Goal: Contribute content: Add original content to the website for others to see

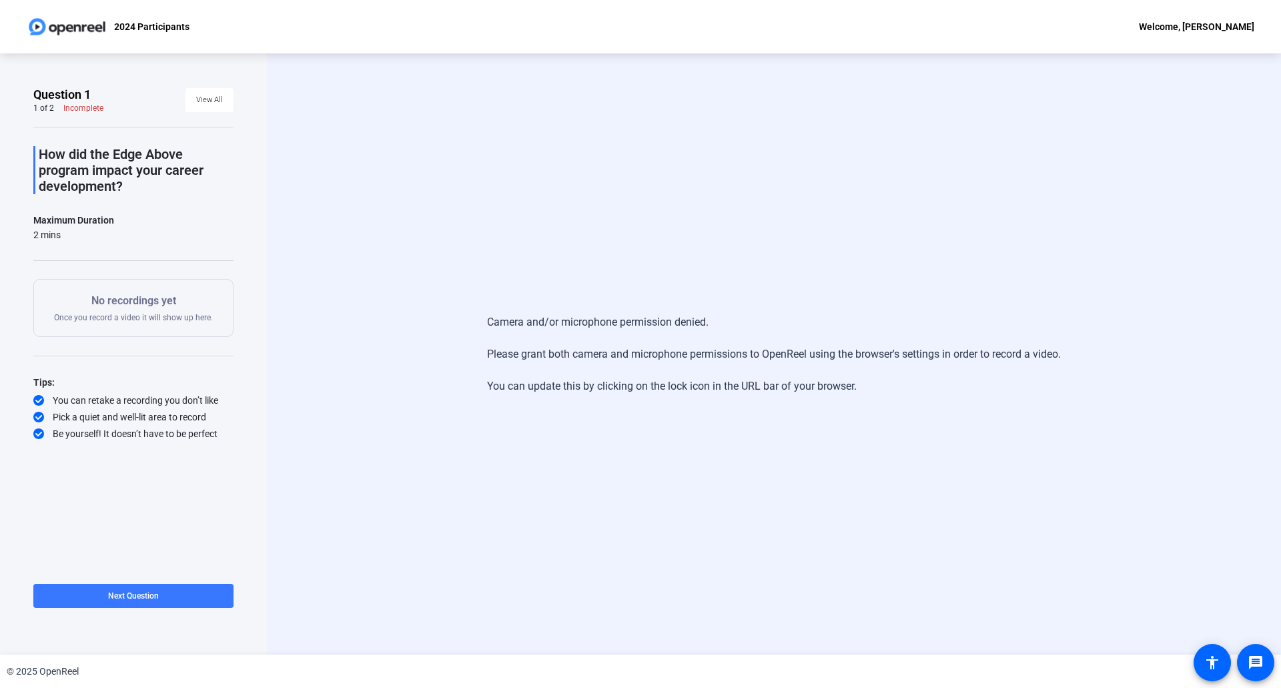
click at [334, 175] on div "Camera and/or microphone permission denied. Please grant both camera and microp…" at bounding box center [774, 353] width 1014 height 601
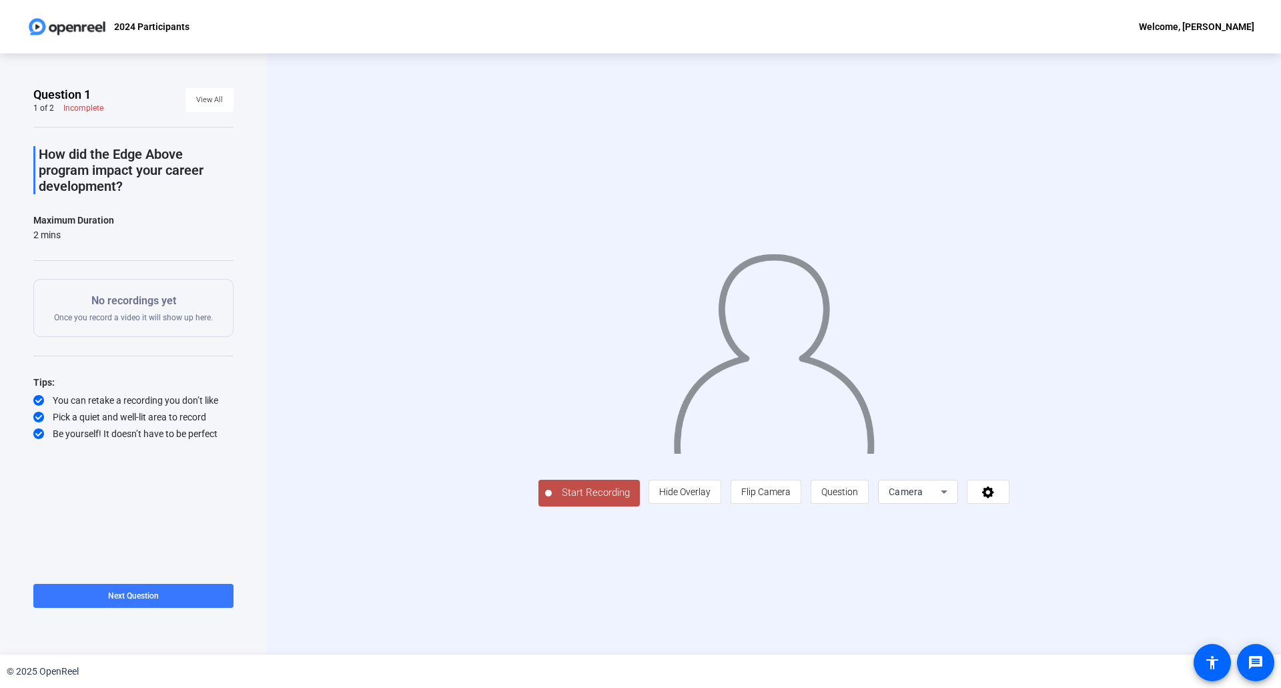
click at [592, 496] on span "Start Recording" at bounding box center [596, 492] width 88 height 15
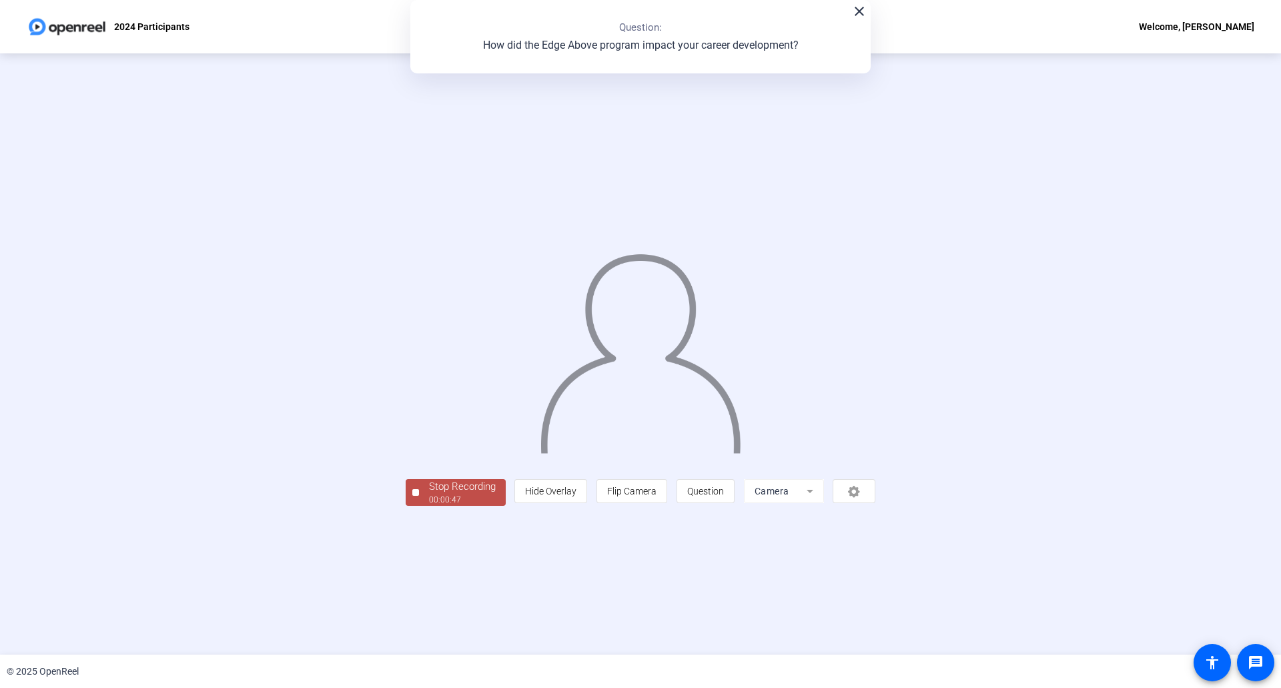
click at [464, 488] on div "Stop Recording" at bounding box center [462, 486] width 67 height 15
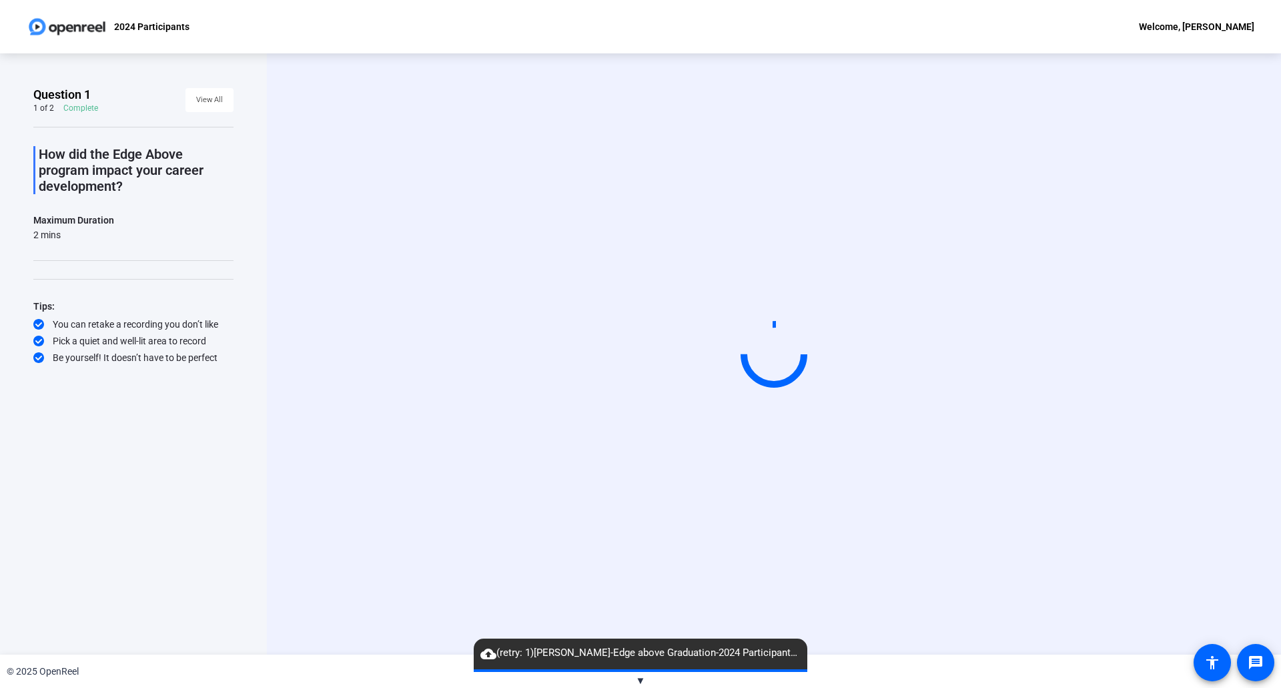
click at [634, 676] on div "© 2025 OpenReel" at bounding box center [640, 670] width 1281 height 33
click at [640, 679] on span "▼" at bounding box center [641, 680] width 10 height 12
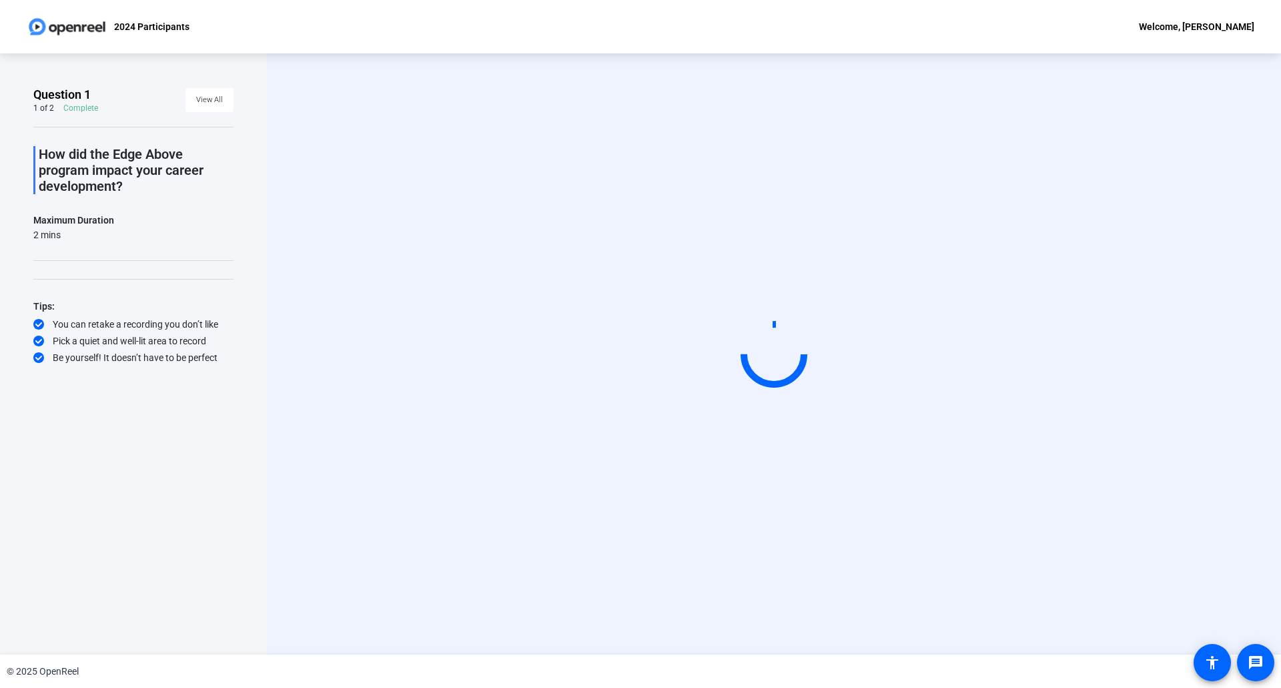
click at [640, 679] on div "© 2025 OpenReel" at bounding box center [640, 670] width 1281 height 33
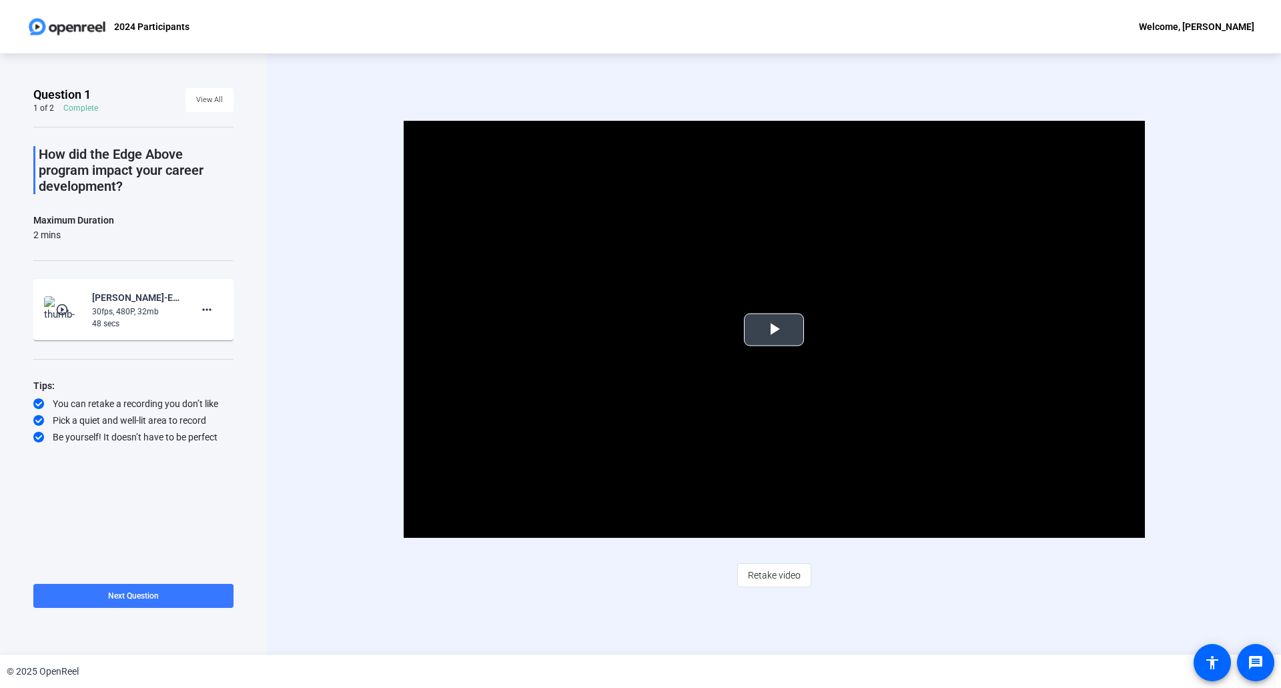
click at [774, 329] on span "Video Player" at bounding box center [774, 329] width 0 height 0
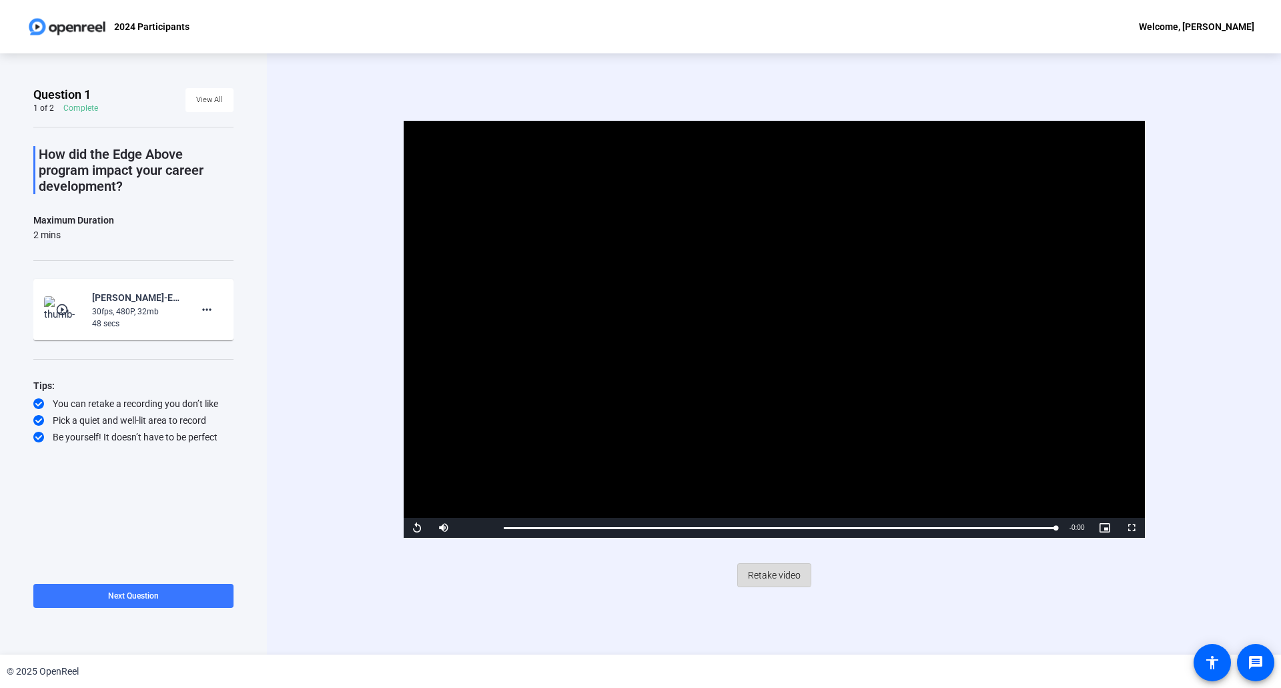
click at [765, 570] on span "Retake video" at bounding box center [774, 574] width 53 height 25
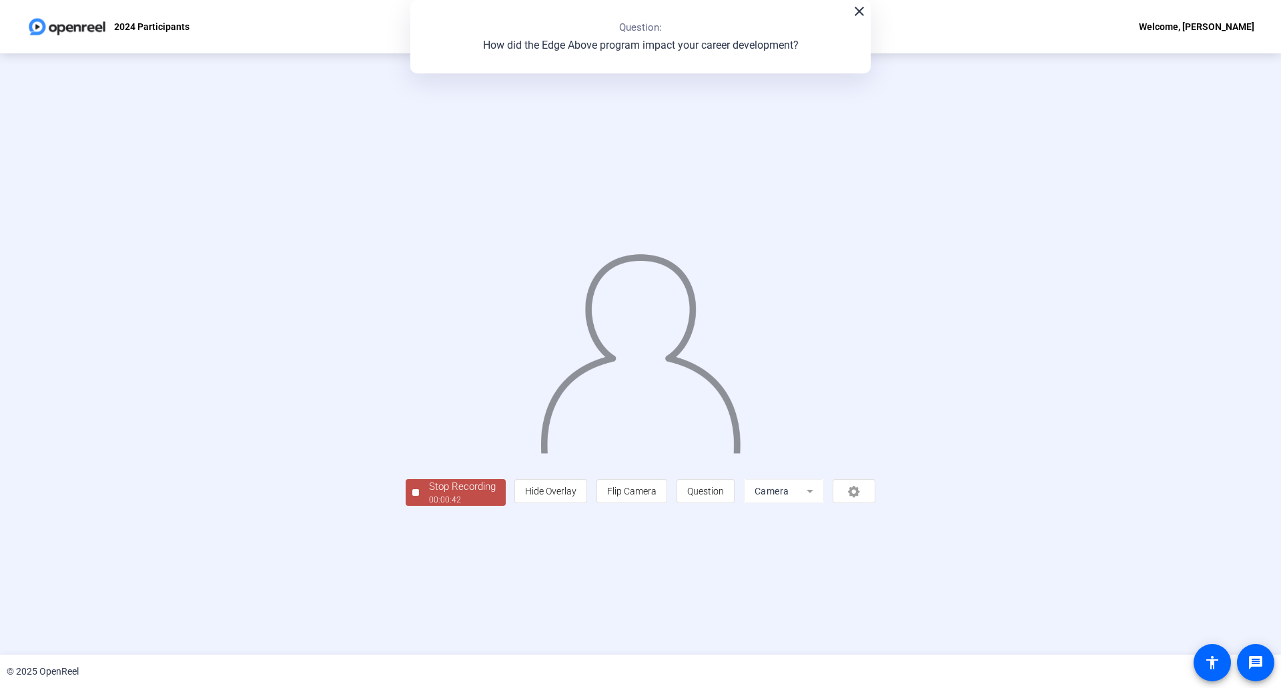
click at [429, 506] on div "00:00:42" at bounding box center [462, 500] width 67 height 12
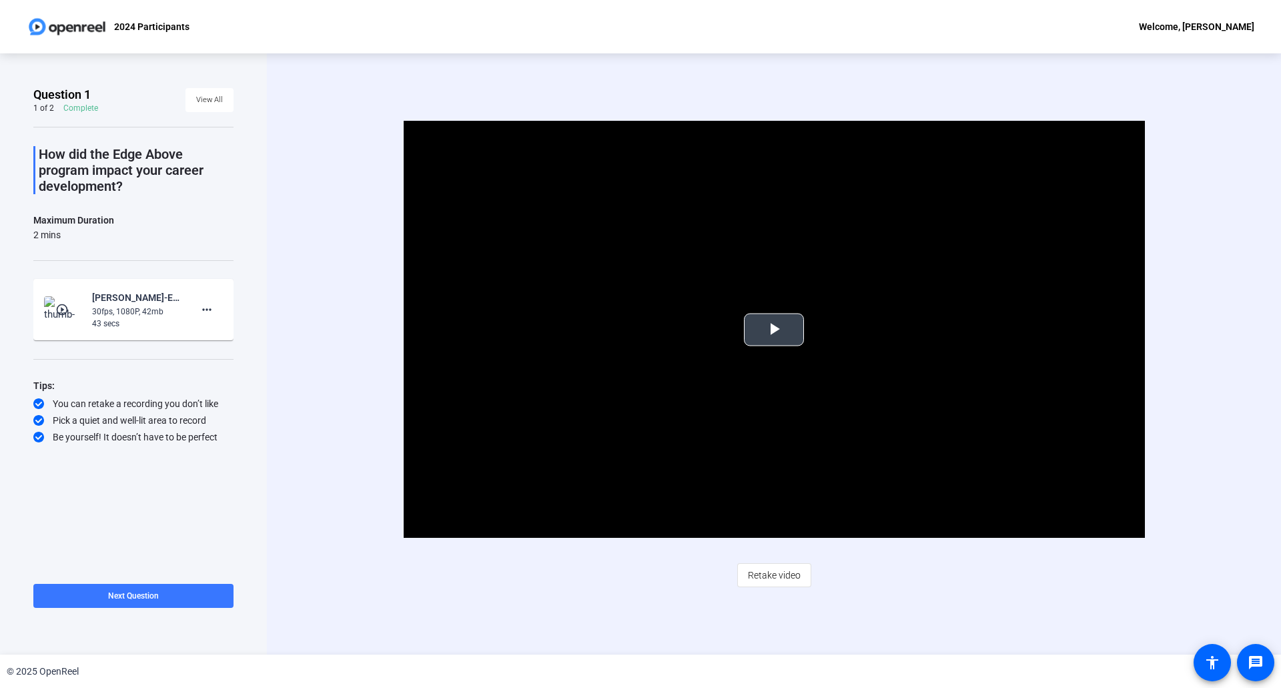
click at [774, 329] on span "Video Player" at bounding box center [774, 329] width 0 height 0
click at [96, 598] on span at bounding box center [133, 596] width 200 height 32
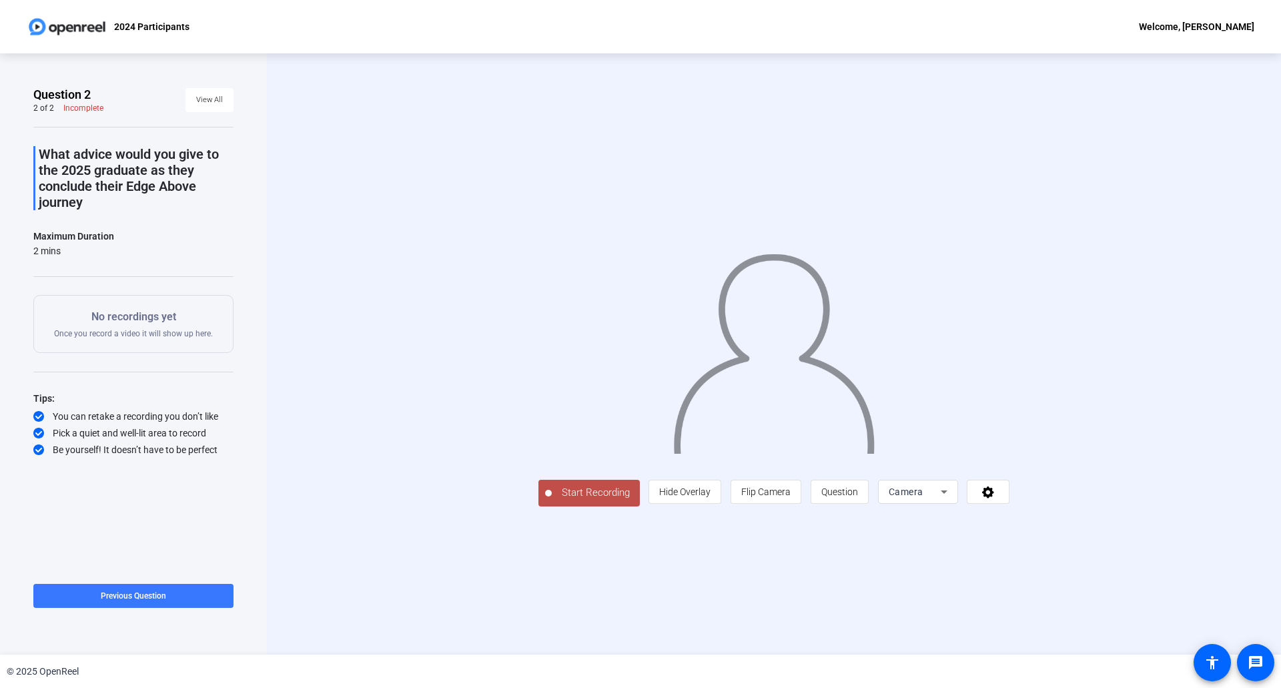
click at [552, 500] on span "Start Recording" at bounding box center [596, 492] width 88 height 15
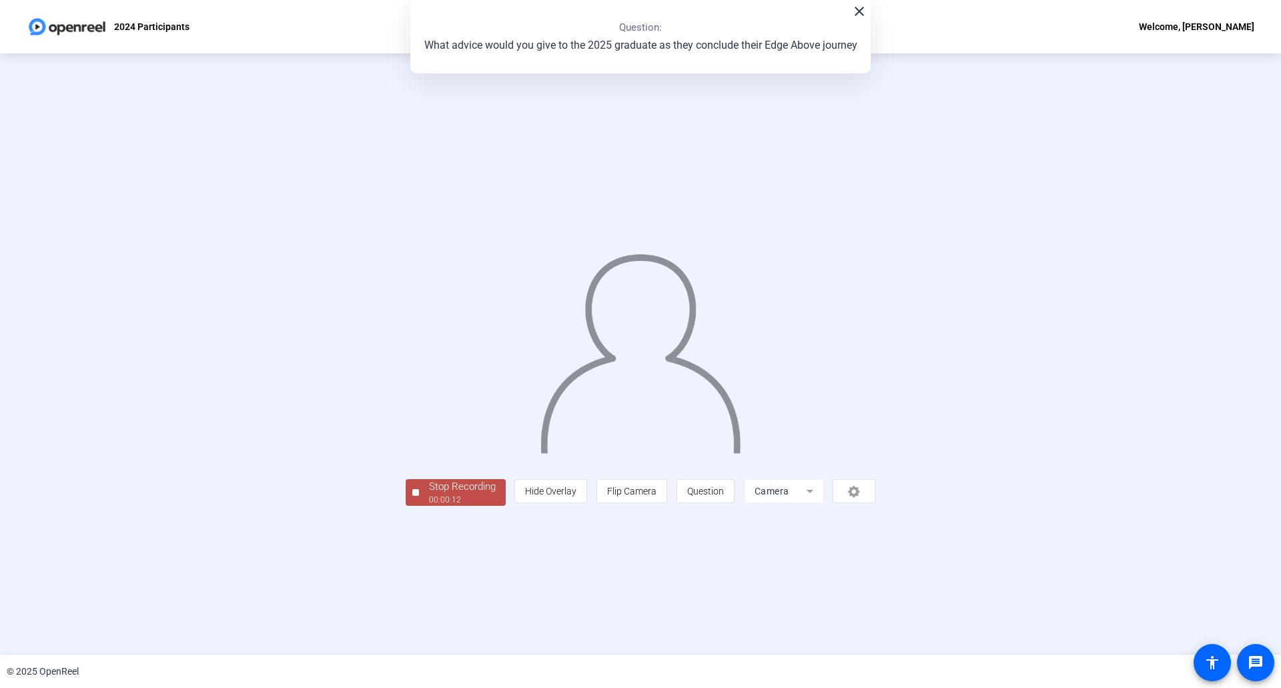
click at [429, 506] on div "00:00:12" at bounding box center [462, 500] width 67 height 12
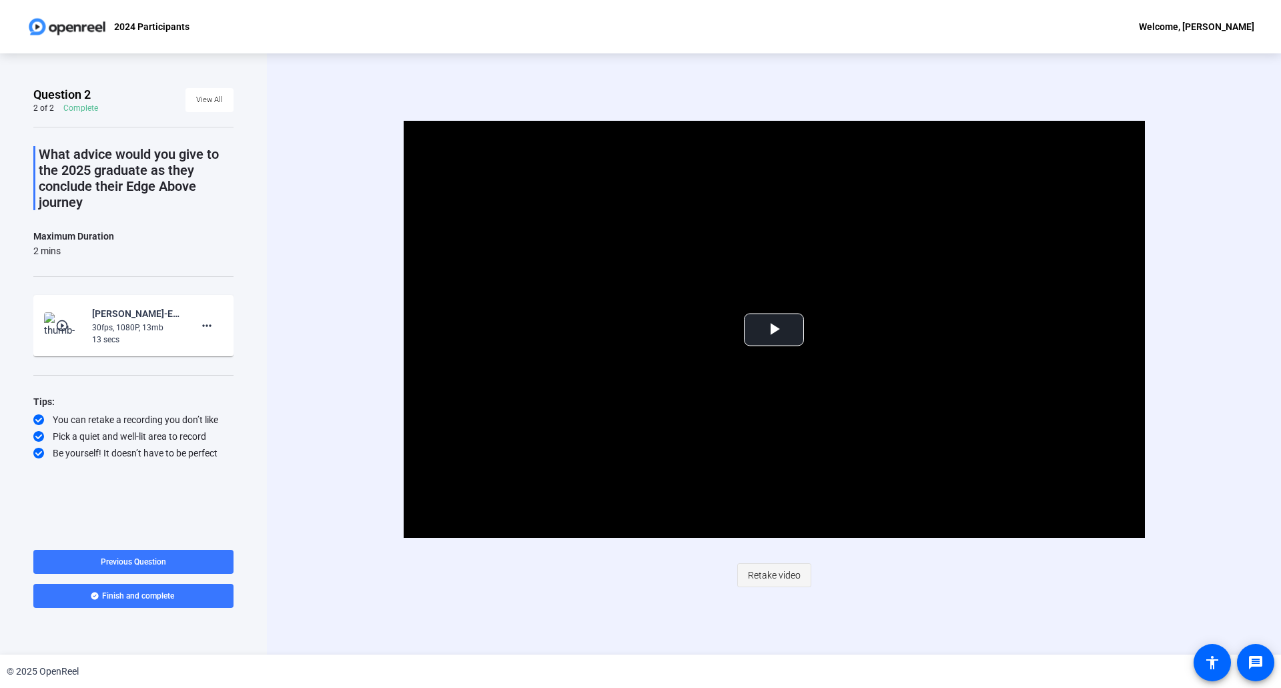
click at [780, 580] on span "Retake video" at bounding box center [774, 574] width 53 height 25
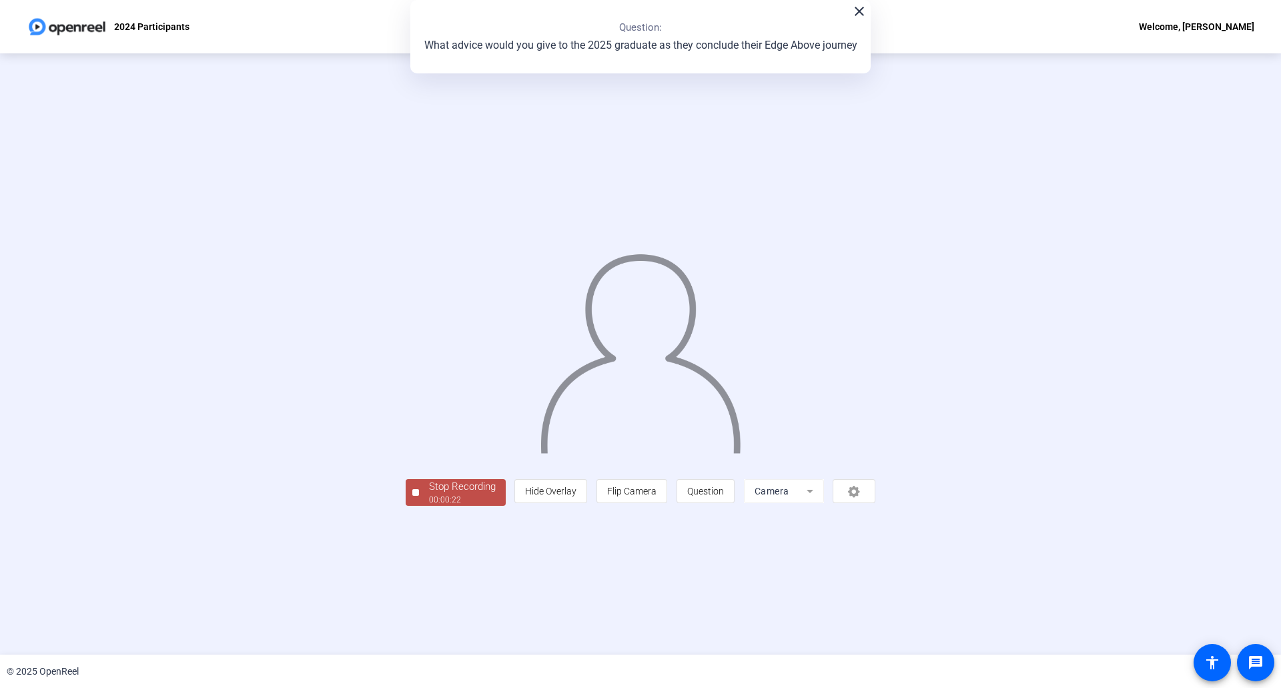
click at [406, 506] on div "Stop Recording 00:00:22 person Hide Overlay flip Flip Camera question_mark Ques…" at bounding box center [641, 490] width 470 height 29
click at [429, 494] on div "Stop Recording" at bounding box center [462, 486] width 67 height 15
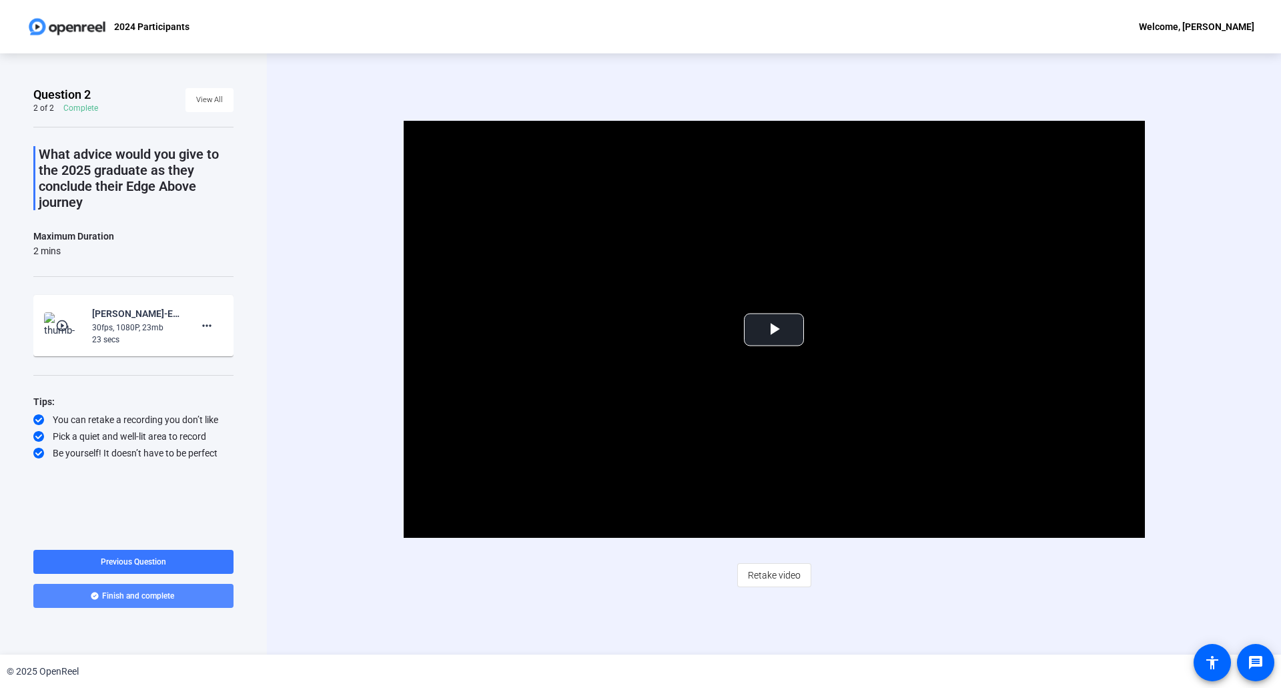
click at [187, 597] on span at bounding box center [133, 596] width 200 height 32
